Goal: Information Seeking & Learning: Check status

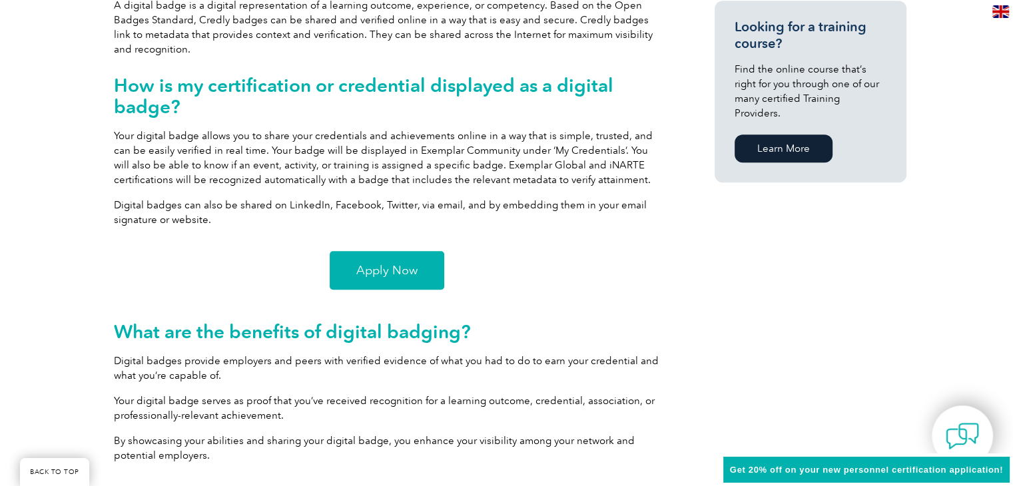
scroll to position [945, 0]
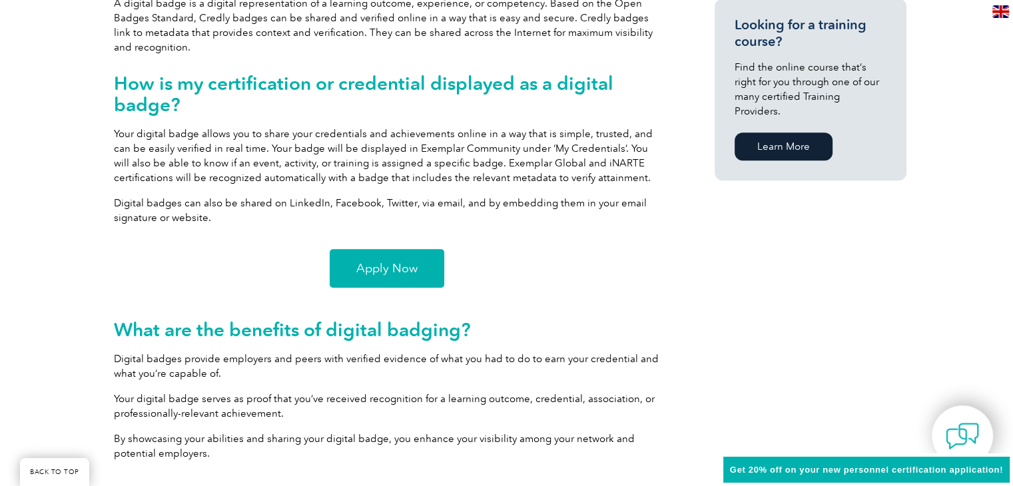
click at [396, 252] on link "Apply Now" at bounding box center [387, 268] width 115 height 39
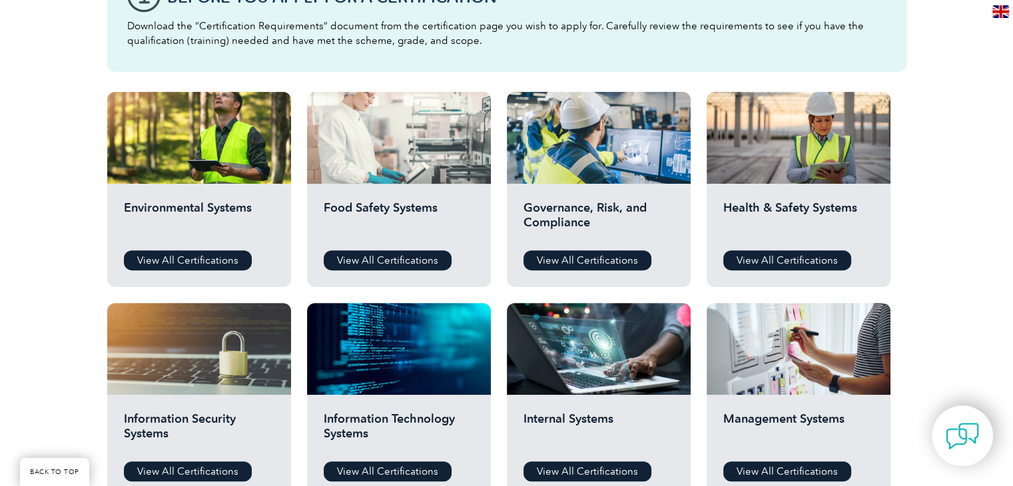
scroll to position [429, 0]
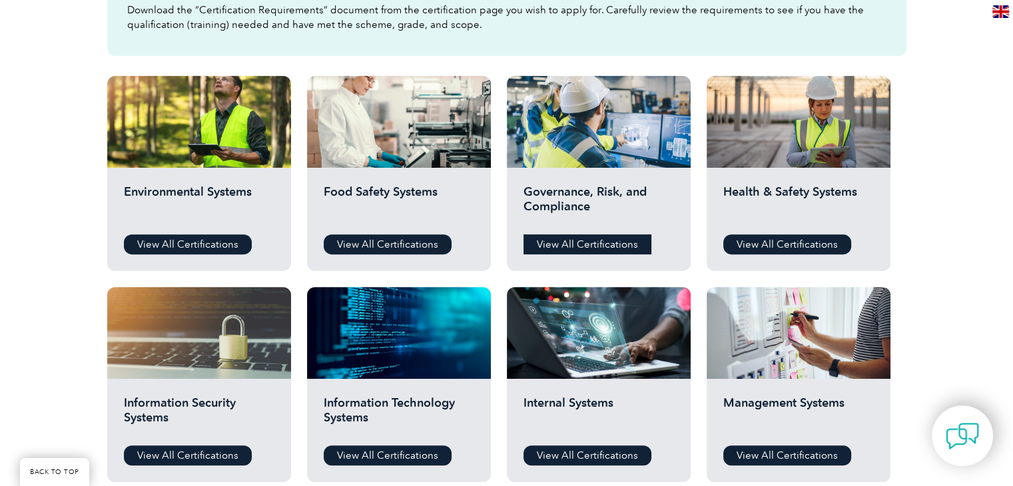
click at [594, 237] on link "View All Certifications" at bounding box center [588, 245] width 128 height 20
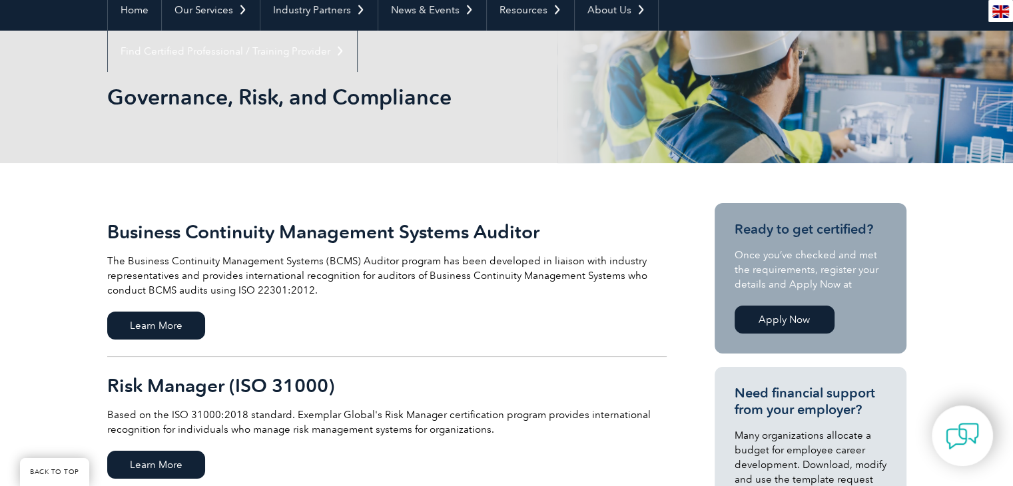
scroll to position [139, 0]
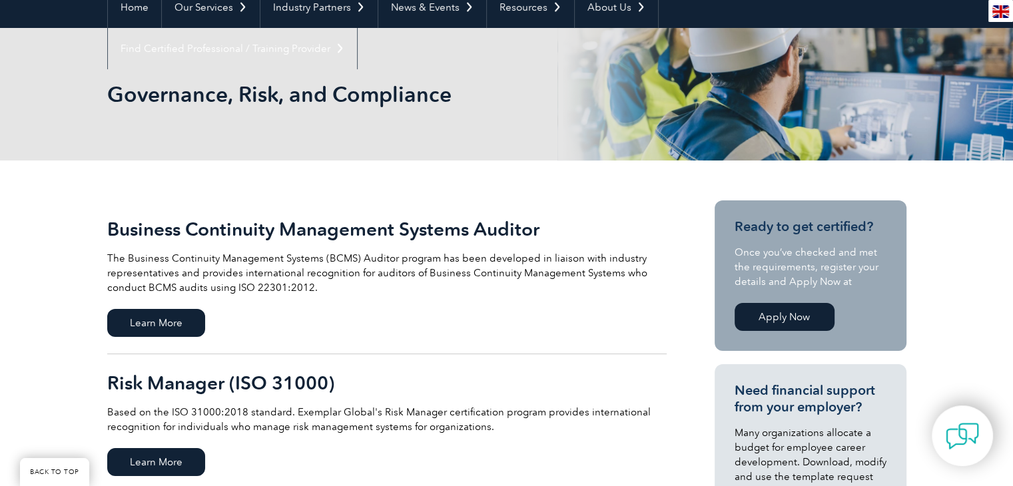
click at [774, 328] on link "Apply Now" at bounding box center [785, 317] width 100 height 28
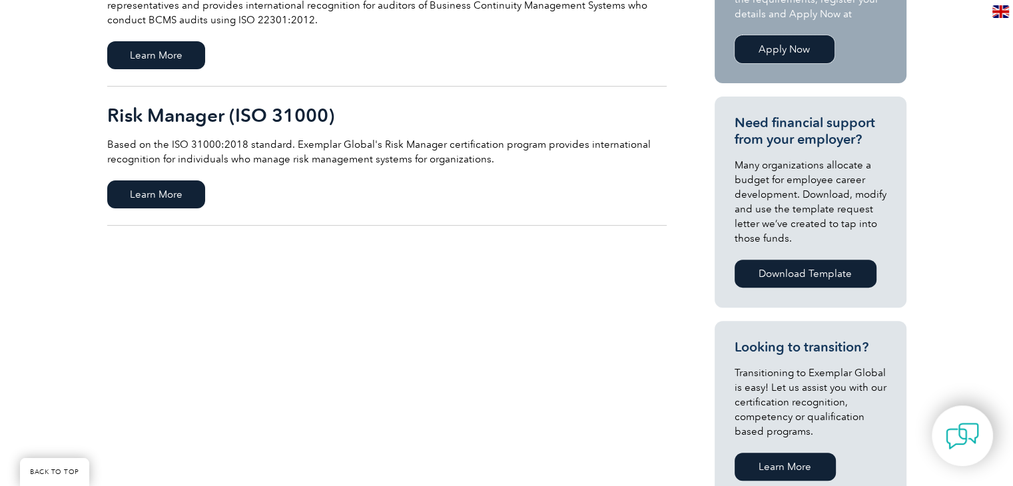
scroll to position [413, 0]
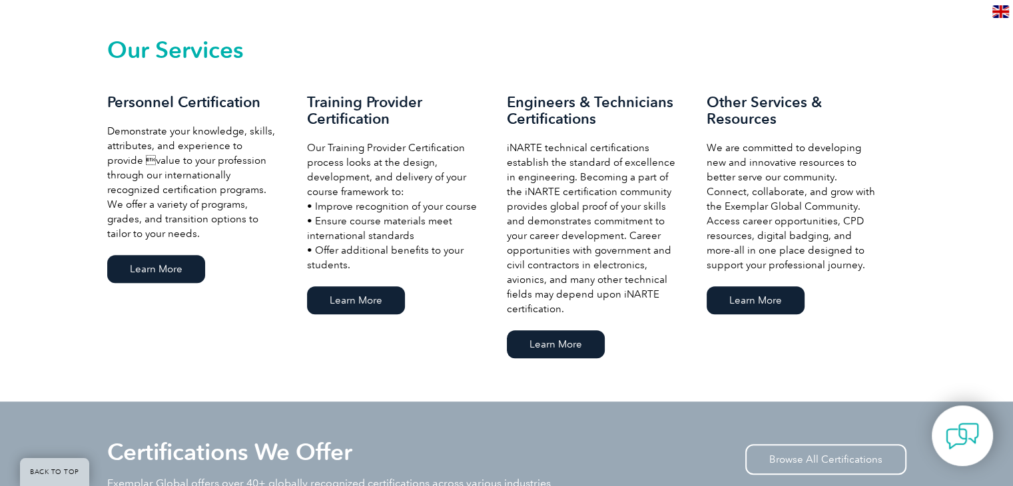
scroll to position [936, 0]
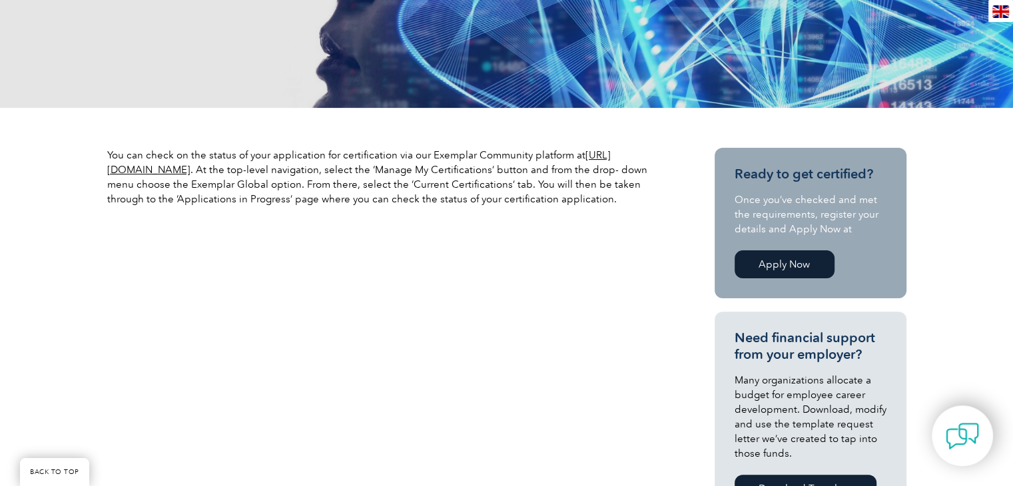
scroll to position [365, 0]
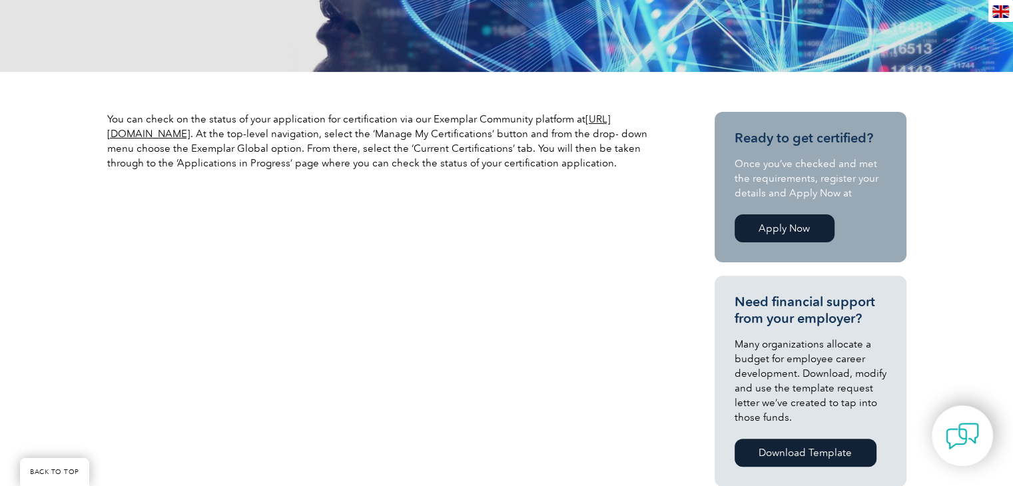
click at [248, 131] on link "https://community.exemplarglobal.org/" at bounding box center [359, 126] width 504 height 27
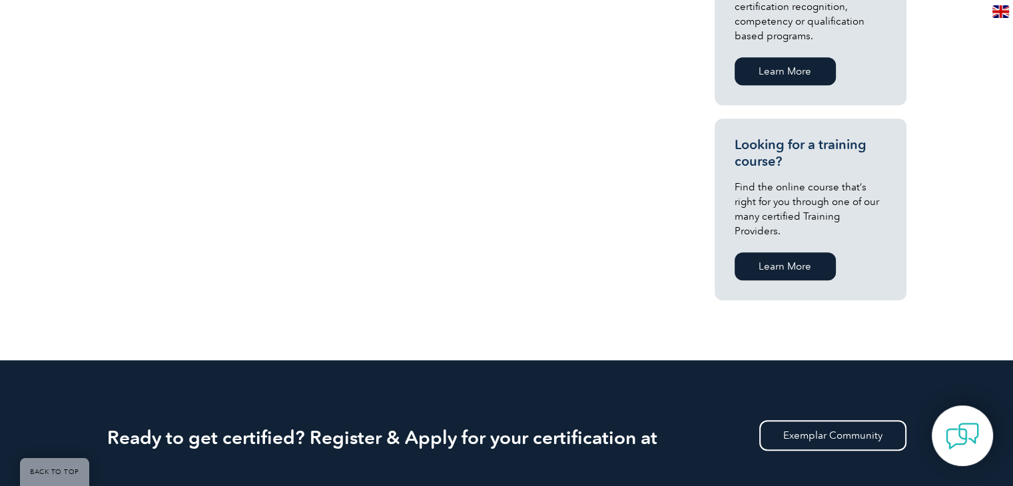
scroll to position [951, 0]
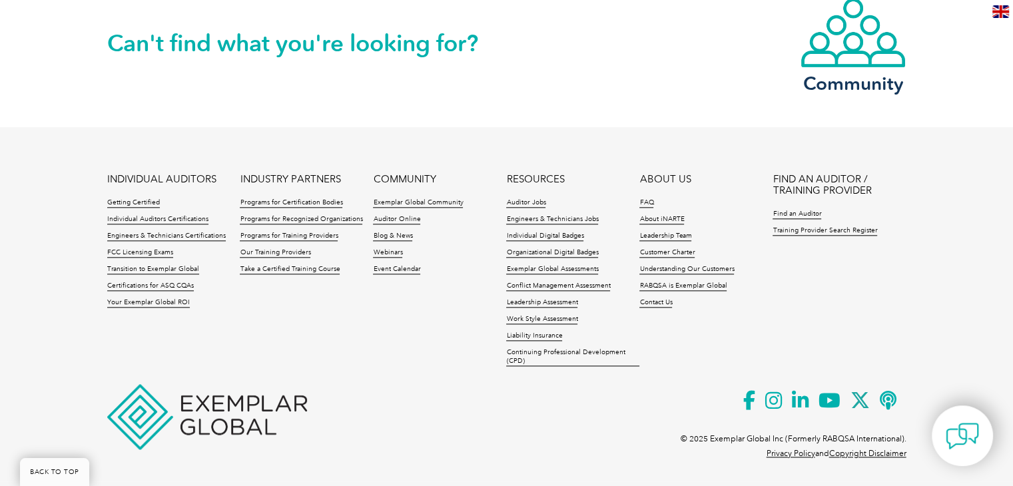
scroll to position [1407, 0]
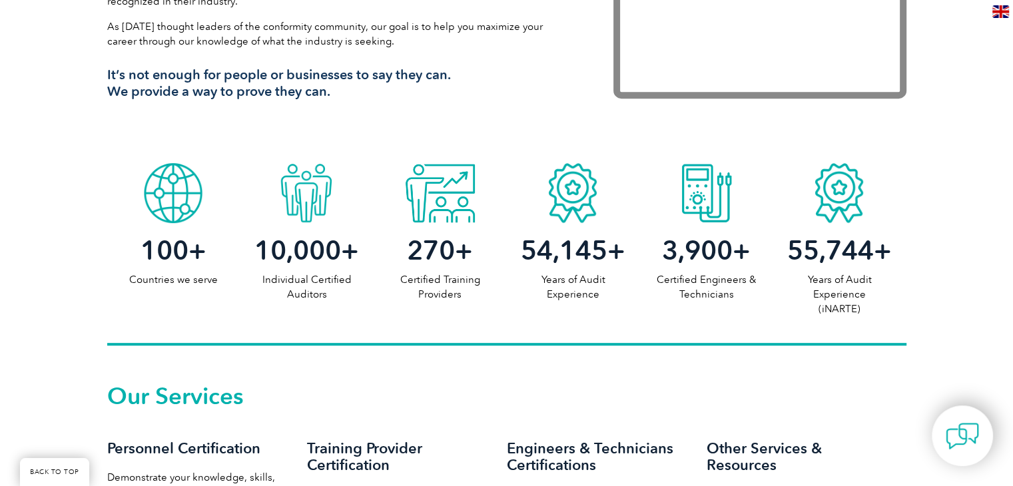
scroll to position [589, 0]
